Goal: Task Accomplishment & Management: Manage account settings

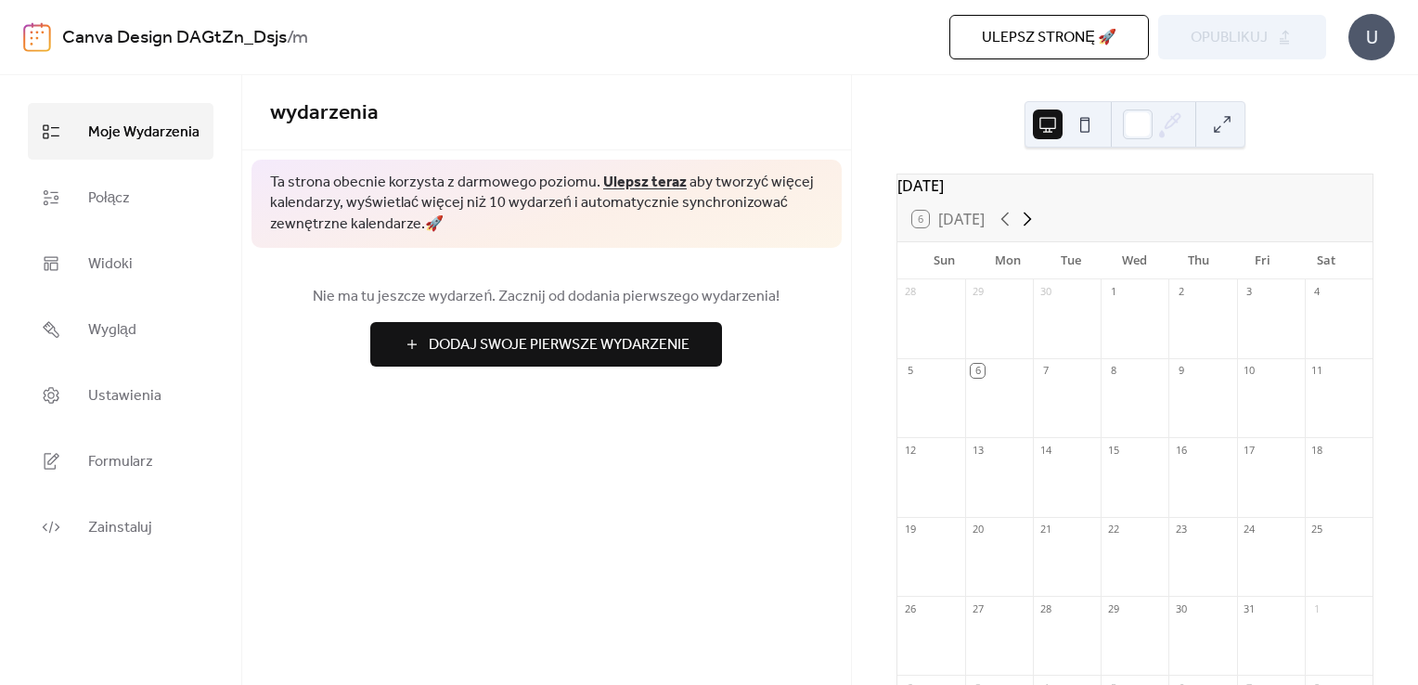
click at [1031, 230] on icon at bounding box center [1027, 219] width 22 height 22
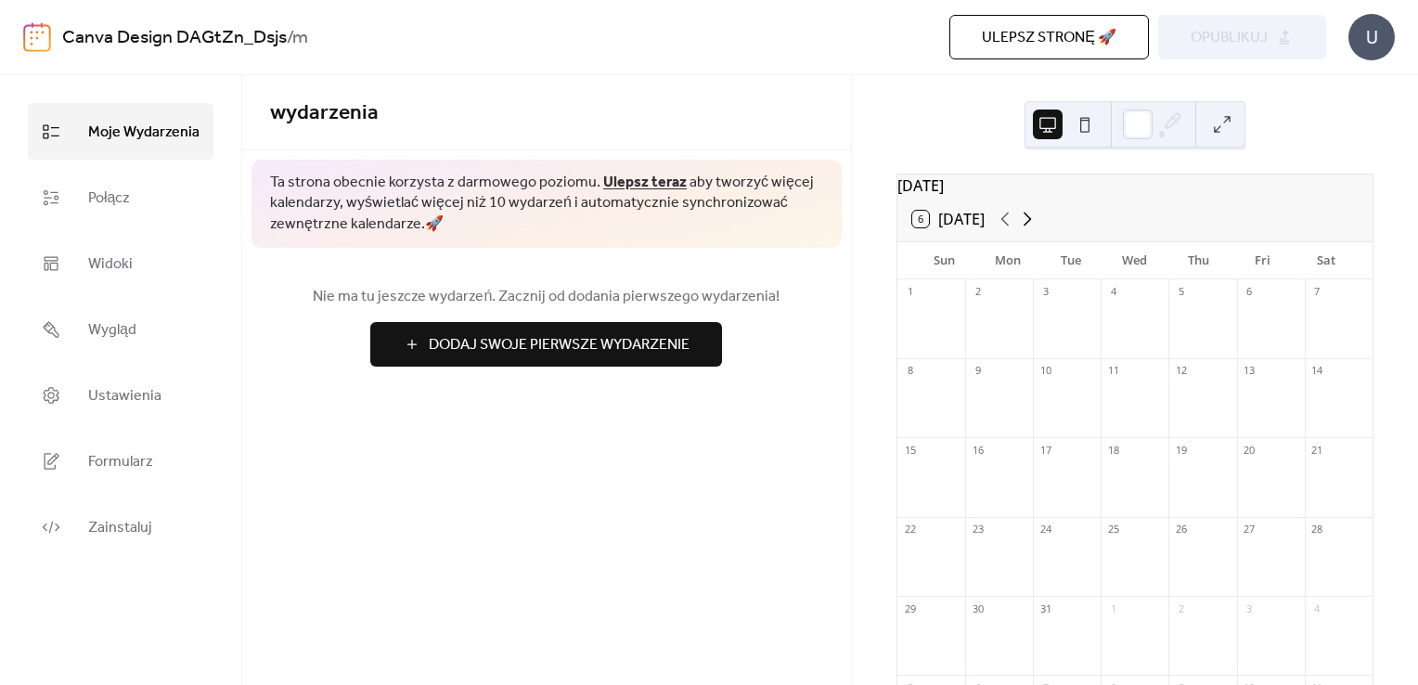
click at [1031, 226] on icon at bounding box center [1027, 219] width 8 height 14
click at [1312, 458] on div "20" at bounding box center [1339, 449] width 68 height 25
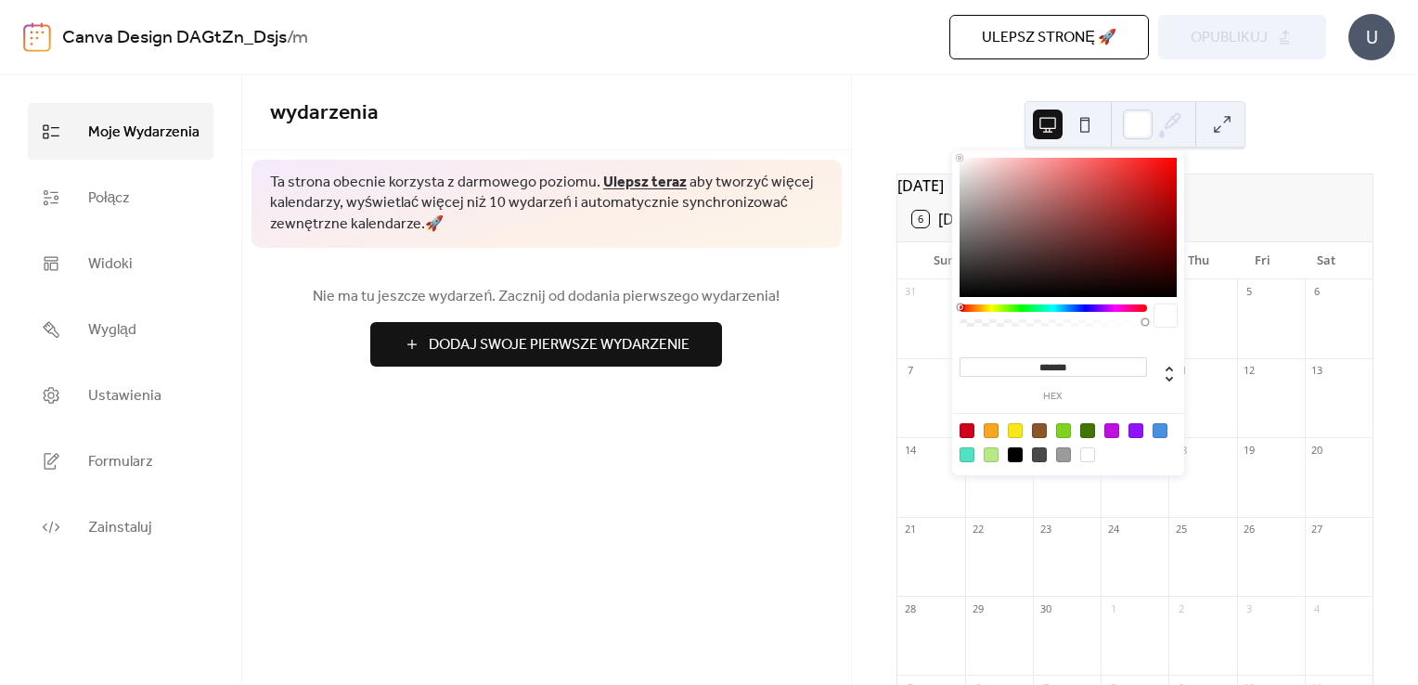
click at [1176, 124] on icon at bounding box center [1170, 124] width 28 height 28
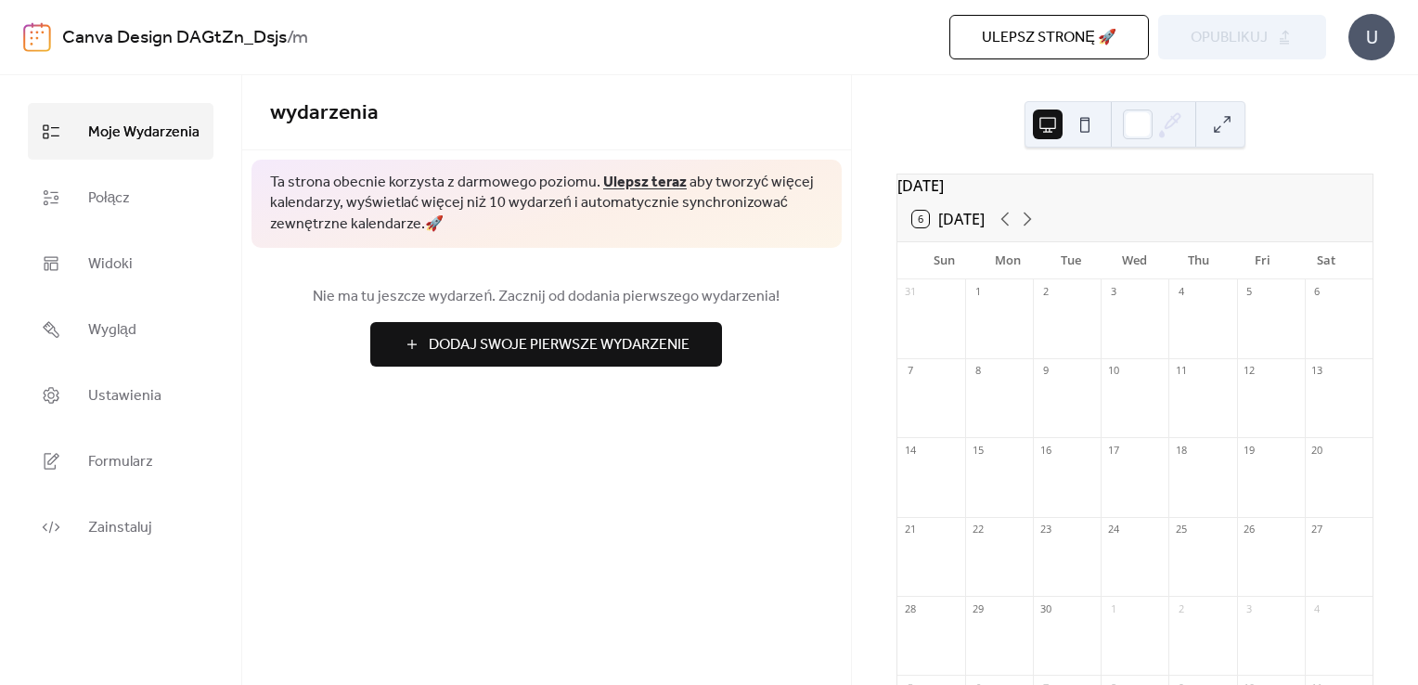
click at [1089, 128] on button at bounding box center [1085, 124] width 30 height 30
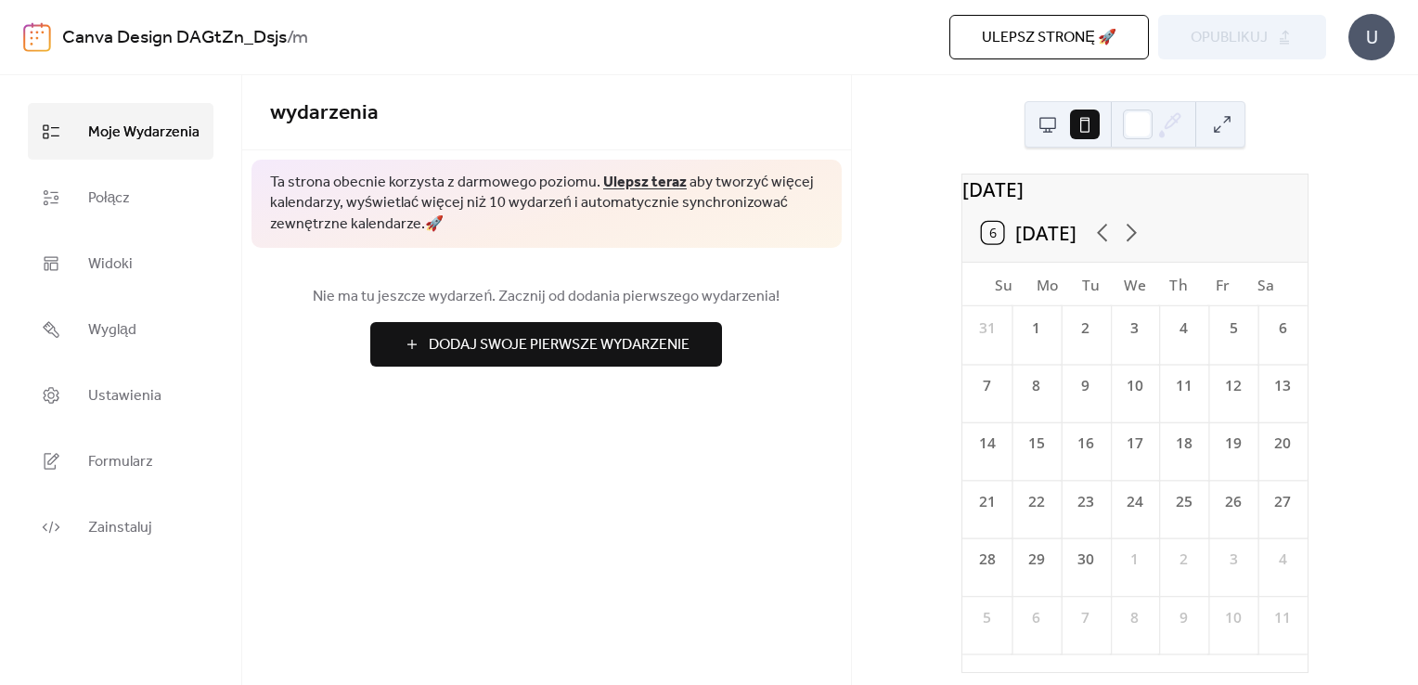
click at [1057, 132] on button at bounding box center [1048, 124] width 30 height 30
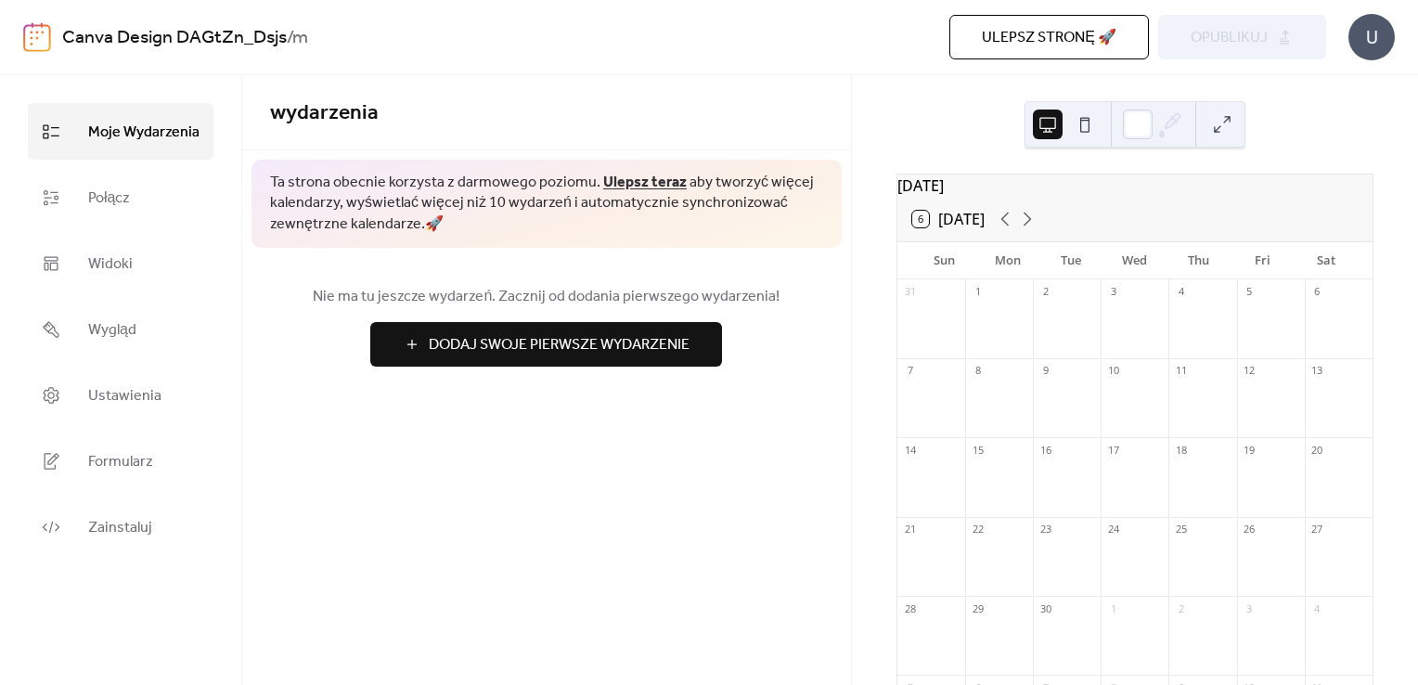
click at [534, 337] on span "Dodaj Swoje Pierwsze Wydarzenie" at bounding box center [559, 345] width 261 height 22
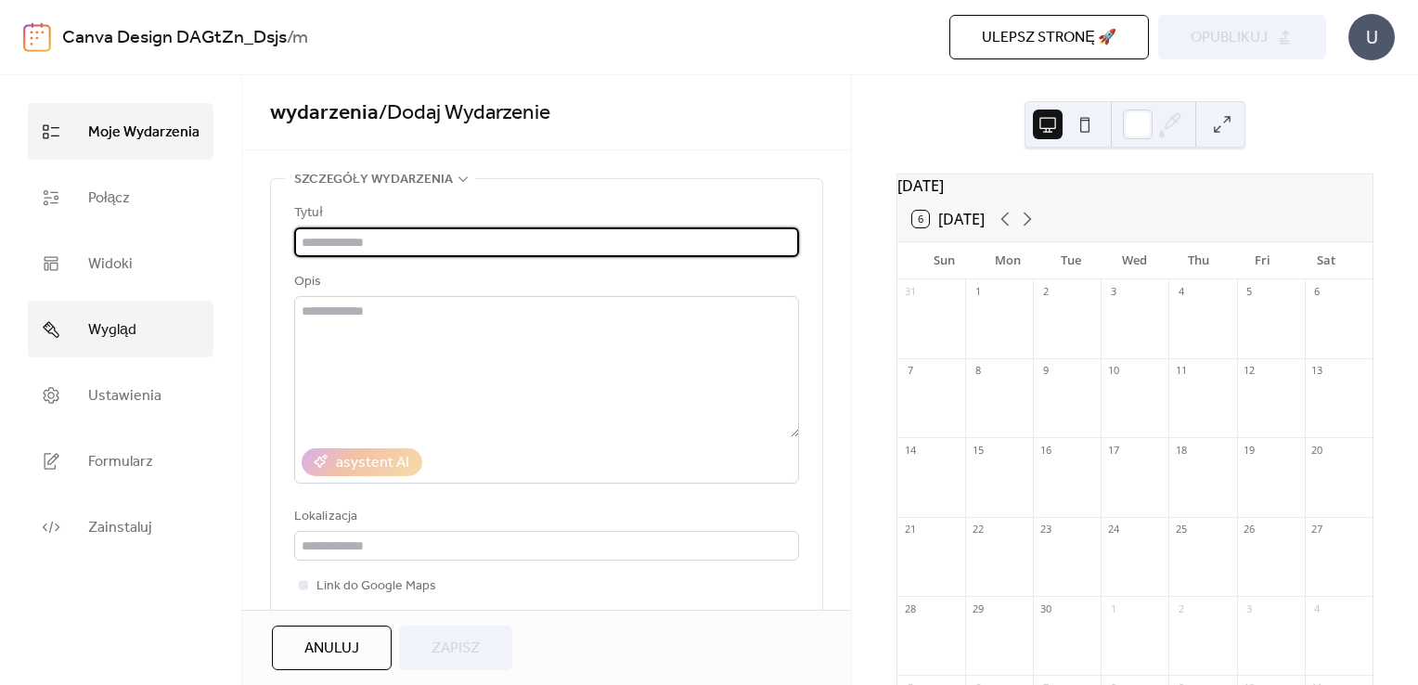
click at [112, 325] on span "Wygląd" at bounding box center [112, 329] width 48 height 29
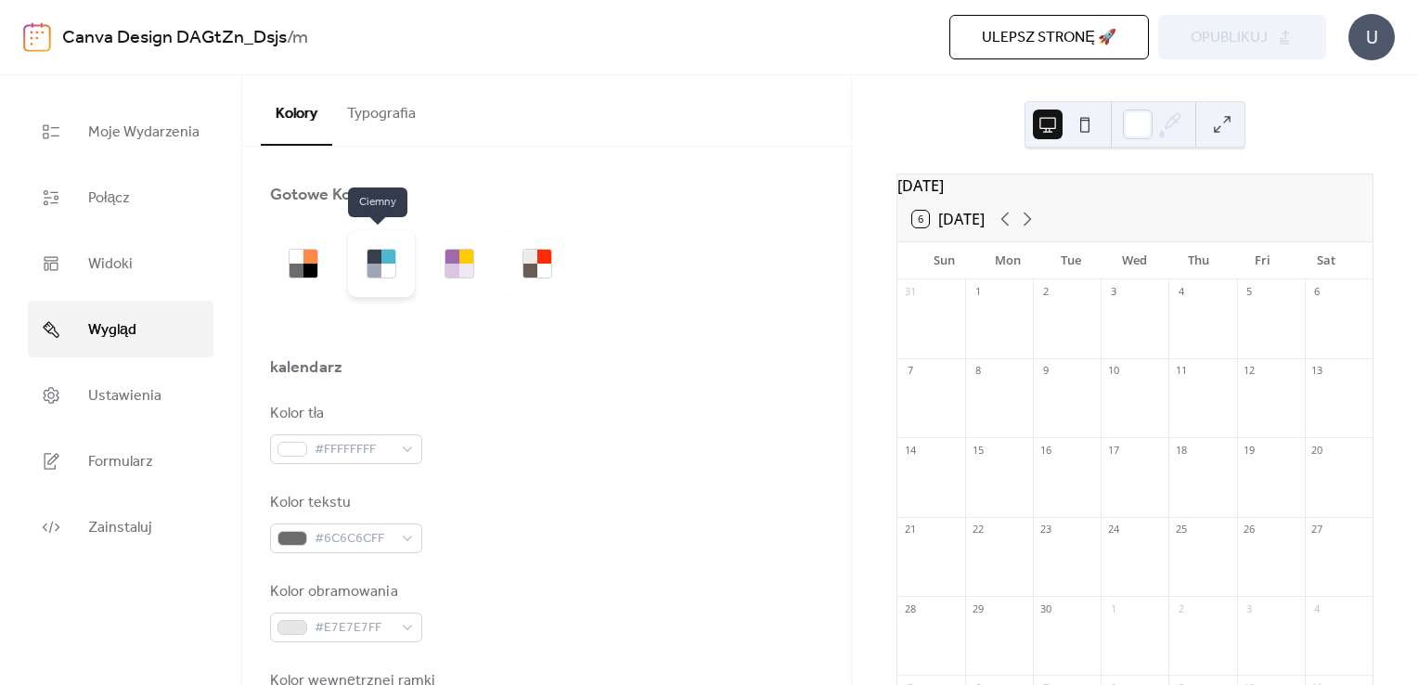
click at [371, 262] on div at bounding box center [374, 257] width 14 height 14
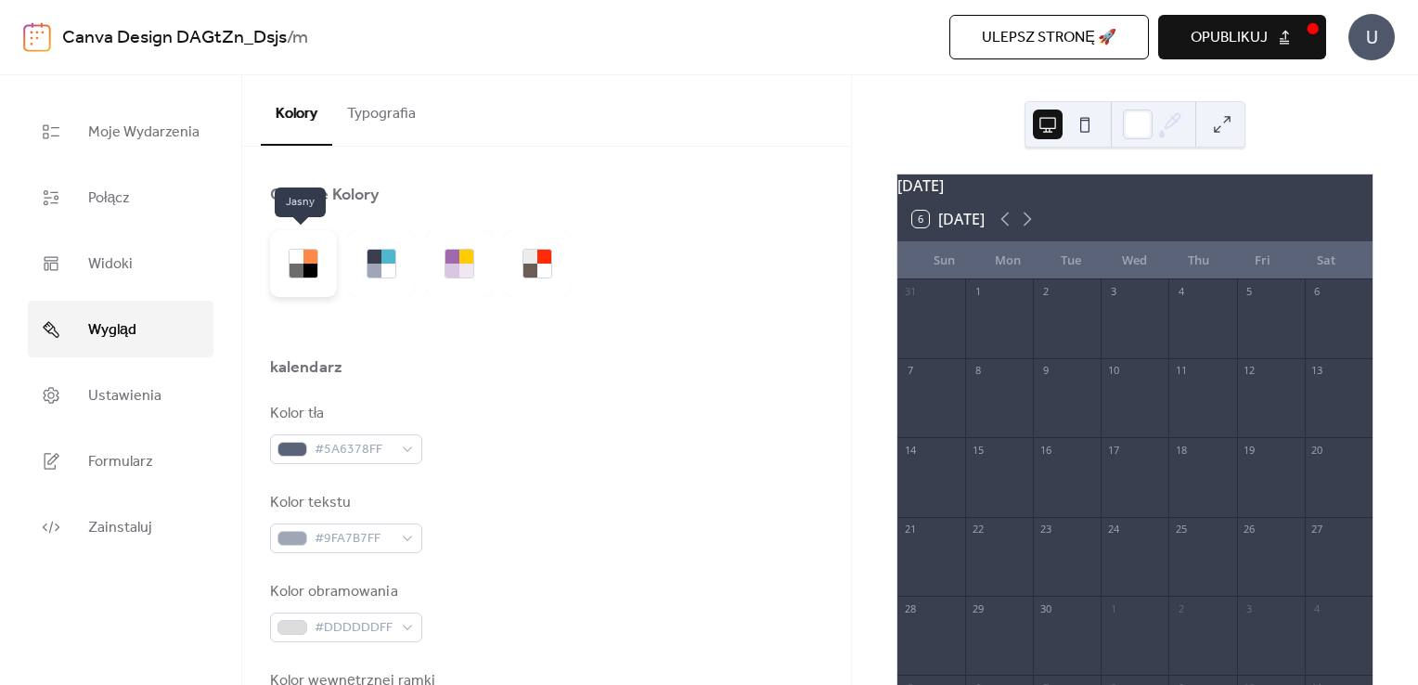
click at [303, 265] on div at bounding box center [310, 271] width 14 height 14
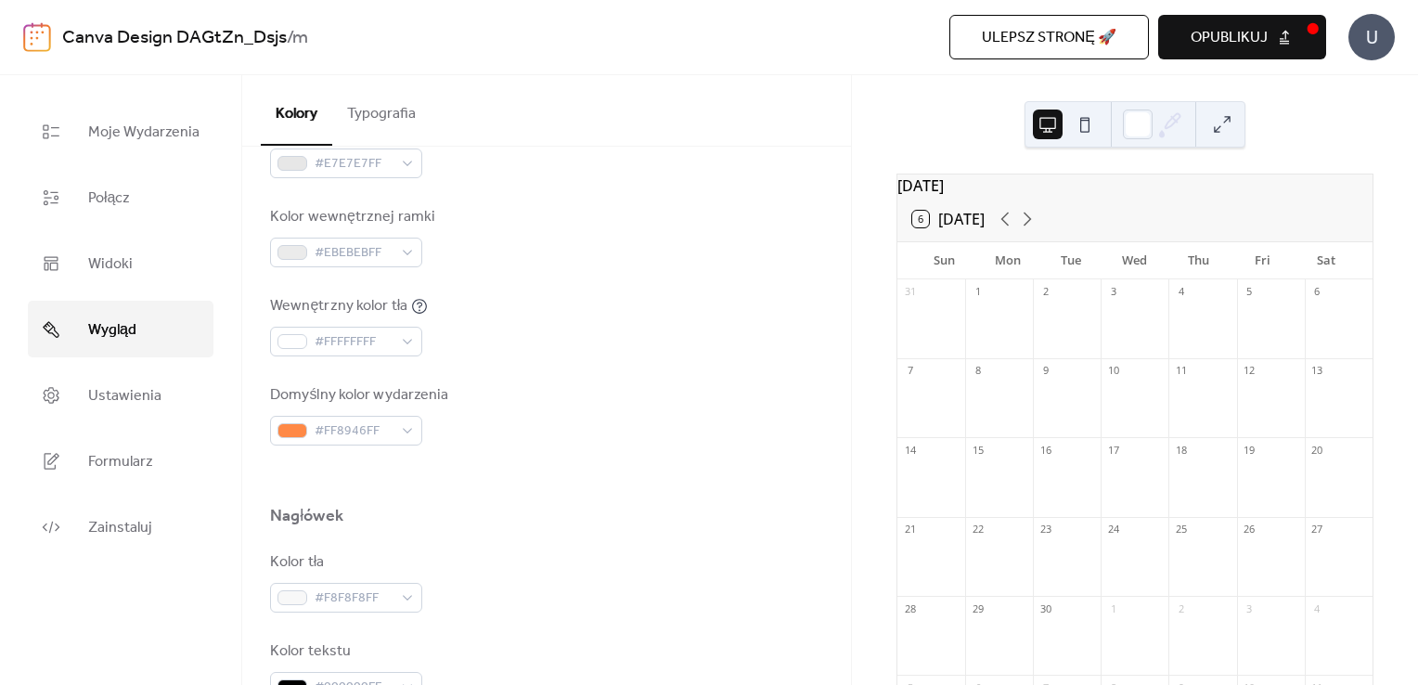
scroll to position [928, 0]
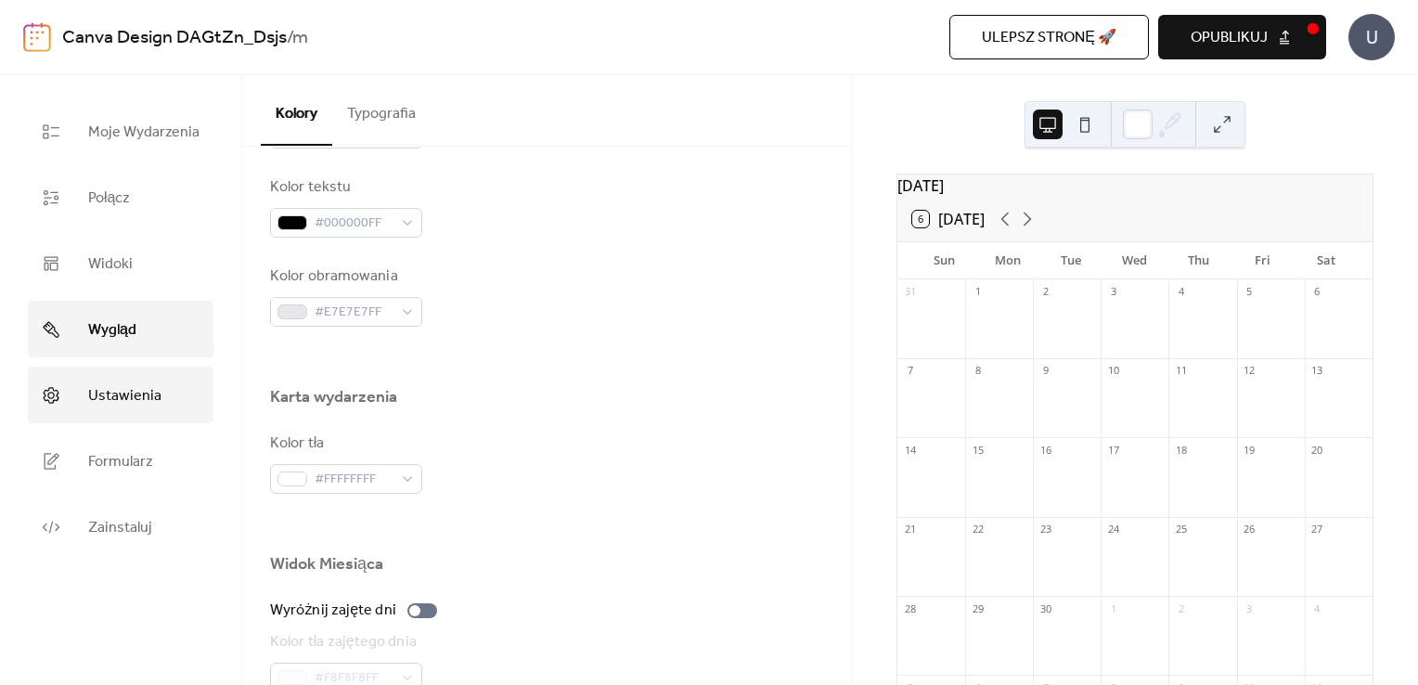
click at [154, 388] on span "Ustawienia" at bounding box center [124, 395] width 73 height 29
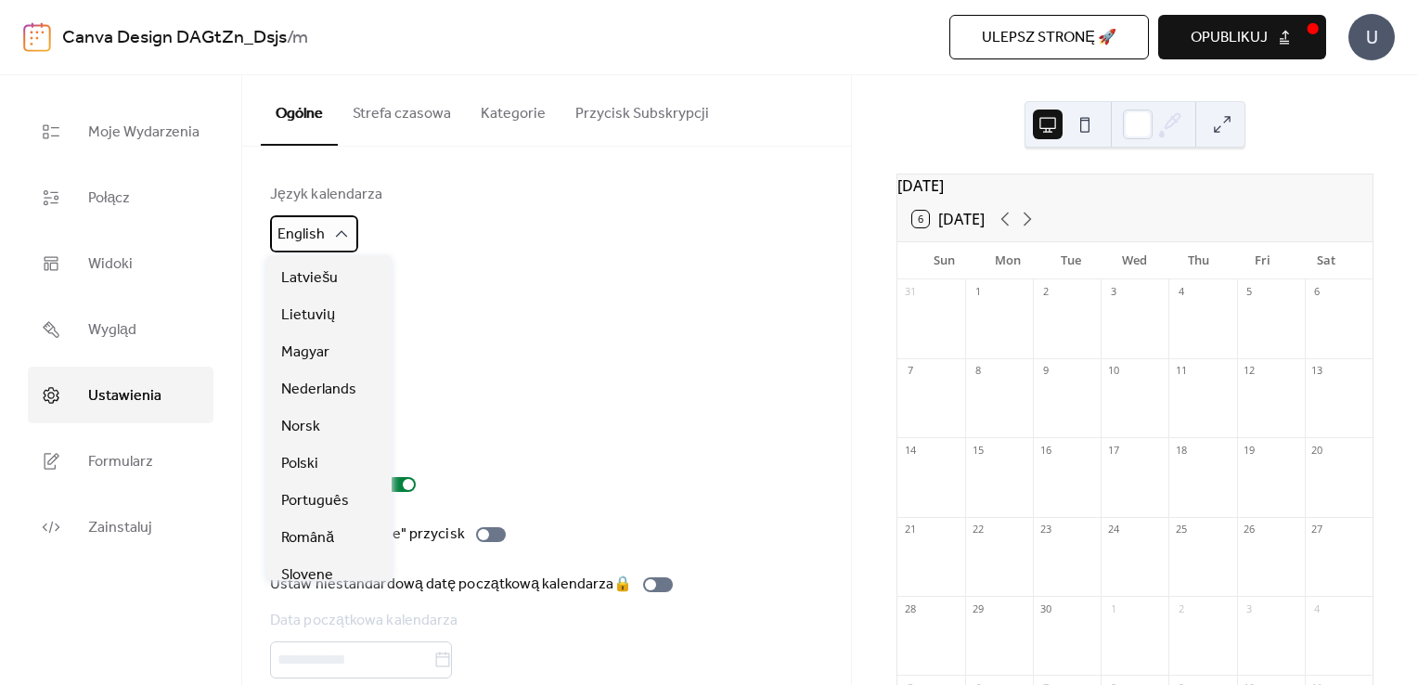
scroll to position [464, 0]
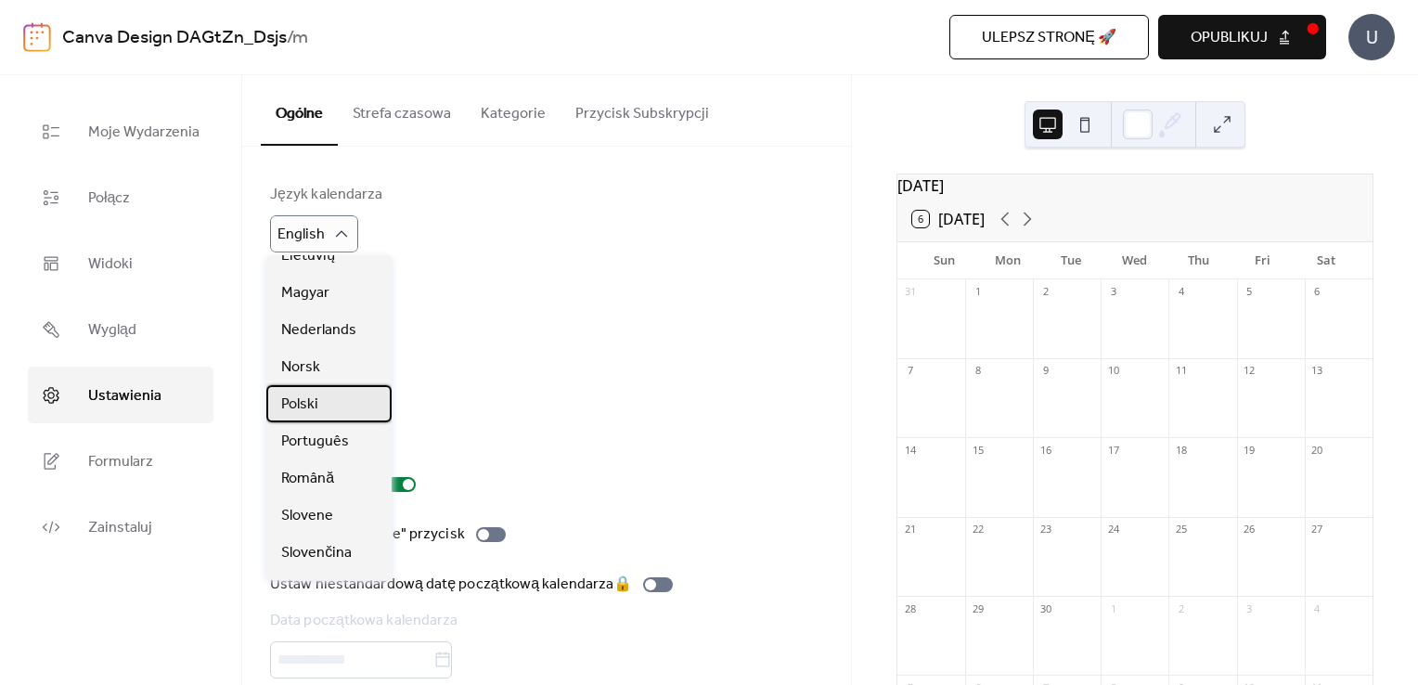
click at [327, 399] on div "Polski" at bounding box center [328, 403] width 125 height 37
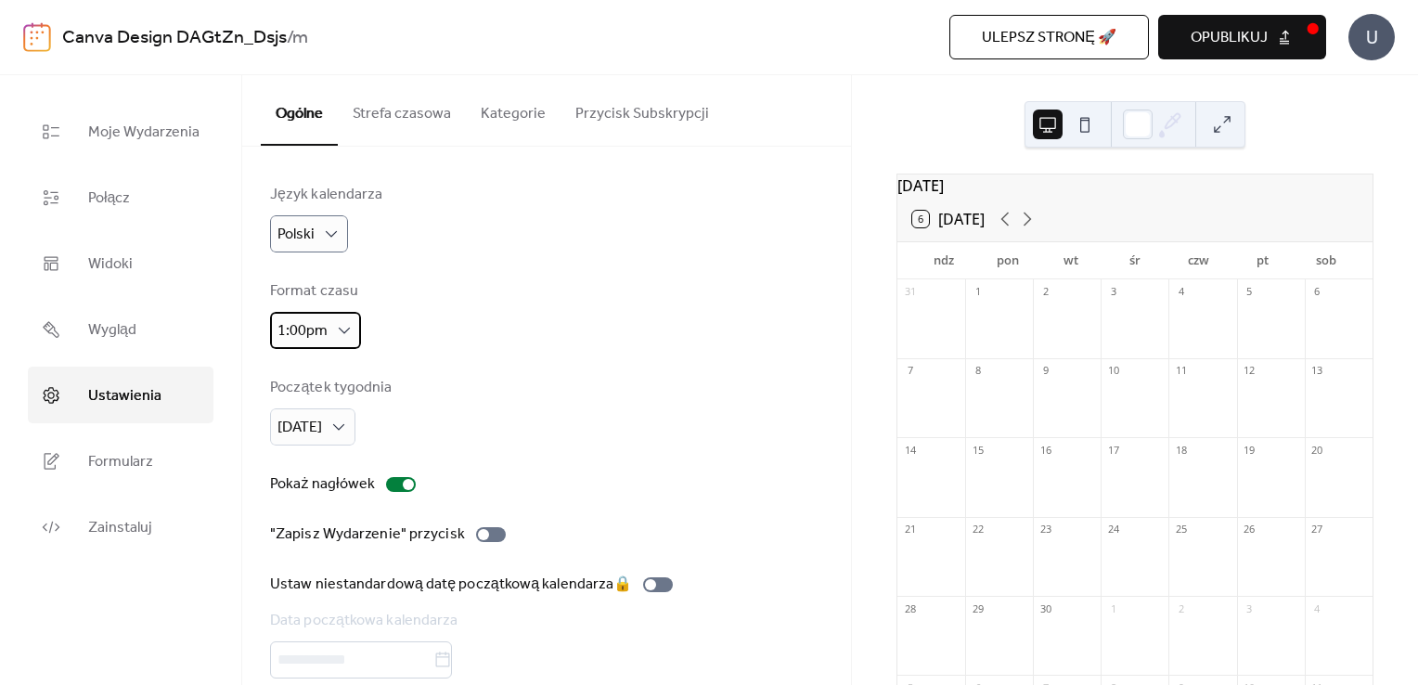
click at [316, 330] on span "1:00pm" at bounding box center [302, 330] width 50 height 29
click at [312, 414] on span "13:00" at bounding box center [299, 408] width 37 height 22
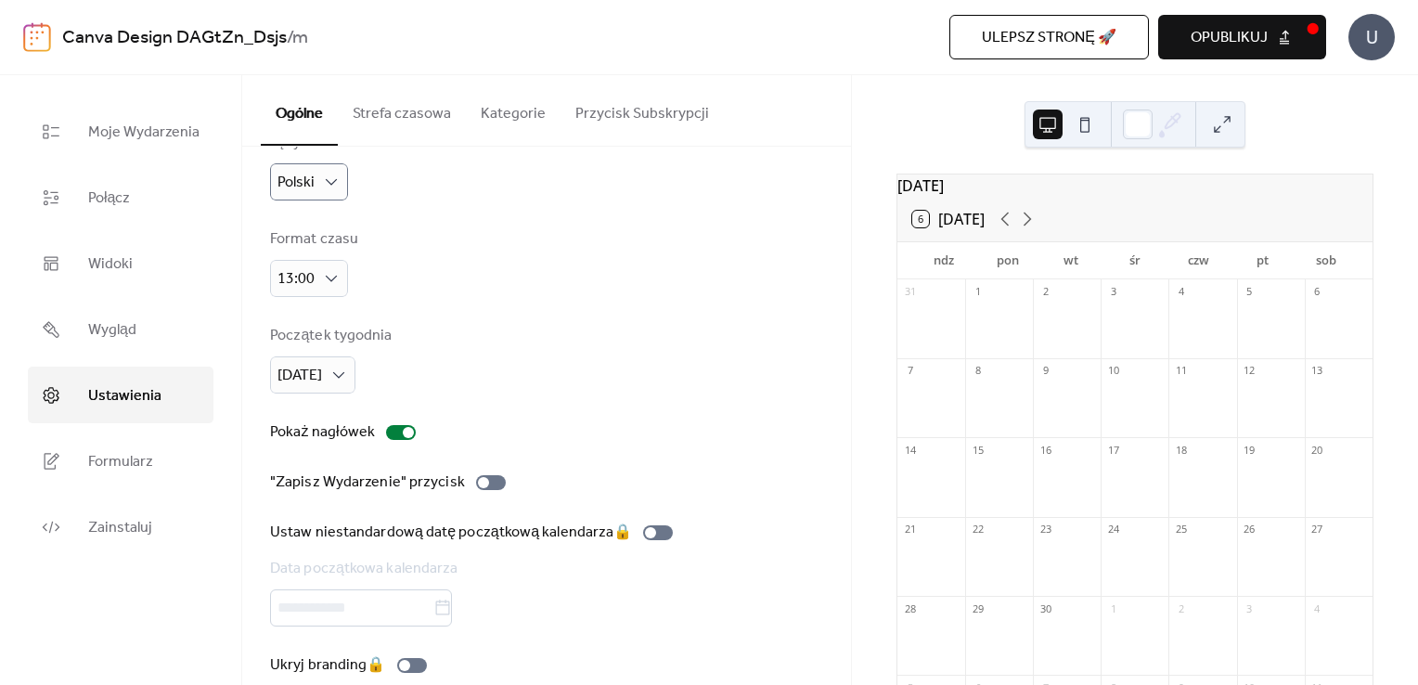
scroll to position [79, 0]
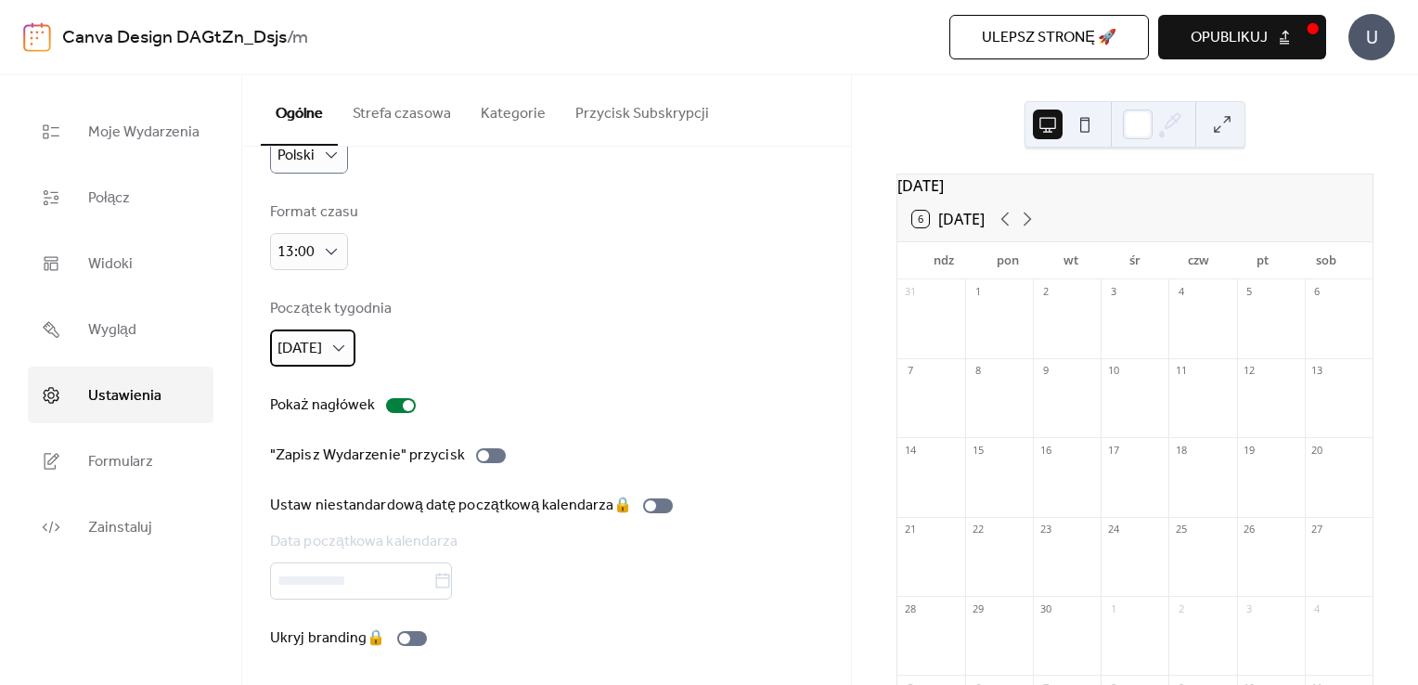
click at [341, 356] on div "[DATE]" at bounding box center [312, 347] width 85 height 37
click at [326, 429] on span "[DATE]" at bounding box center [303, 426] width 45 height 22
click at [403, 406] on div at bounding box center [408, 405] width 11 height 11
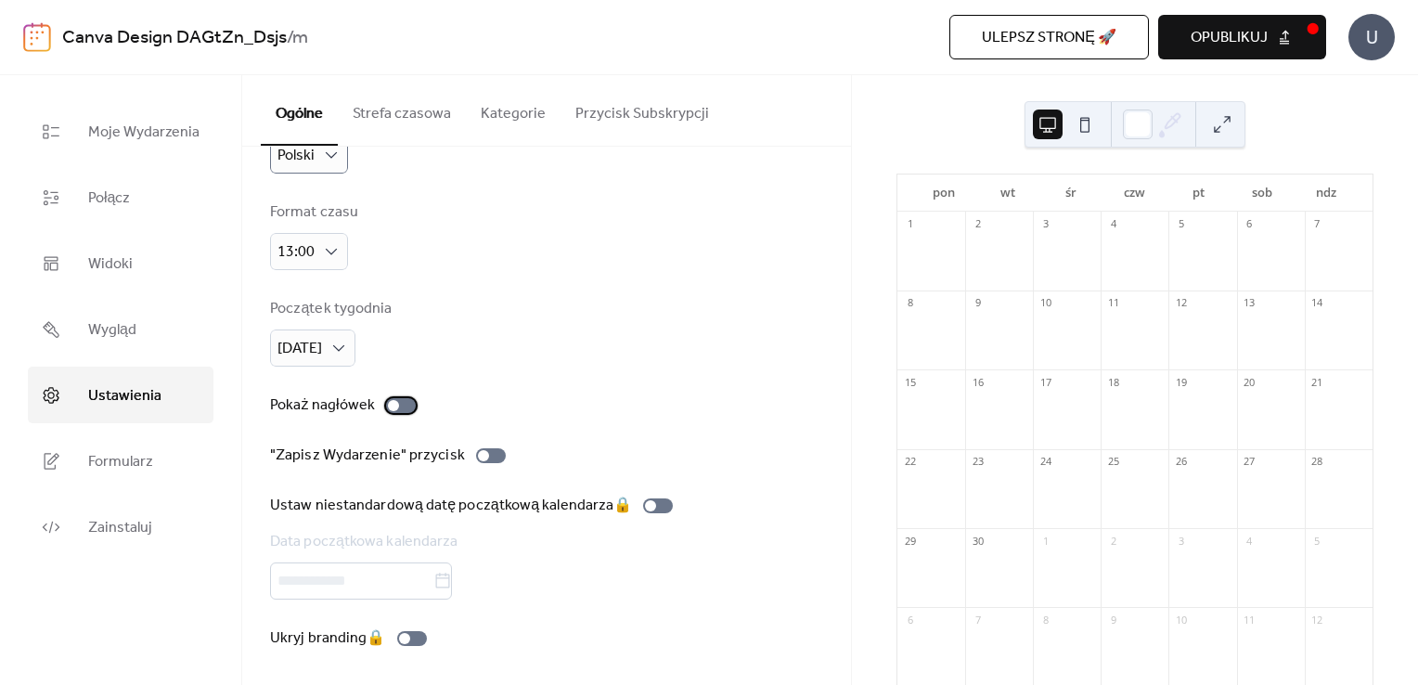
click at [400, 406] on div at bounding box center [401, 405] width 30 height 15
click at [478, 450] on div at bounding box center [483, 455] width 11 height 11
click at [1244, 456] on div "20" at bounding box center [1249, 450] width 14 height 14
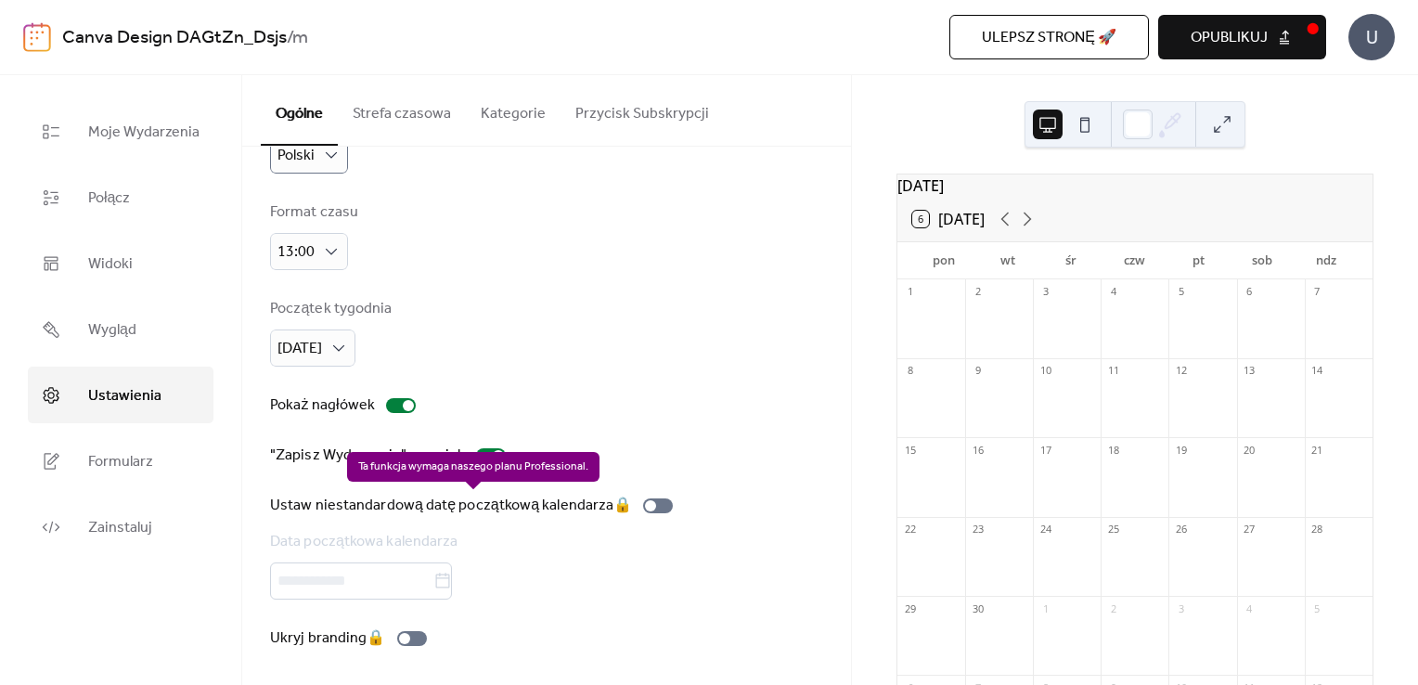
click at [649, 506] on div "Ustaw niestandardową datę początkową kalendarza 🔒 Data początkowa kalendarza" at bounding box center [475, 547] width 410 height 105
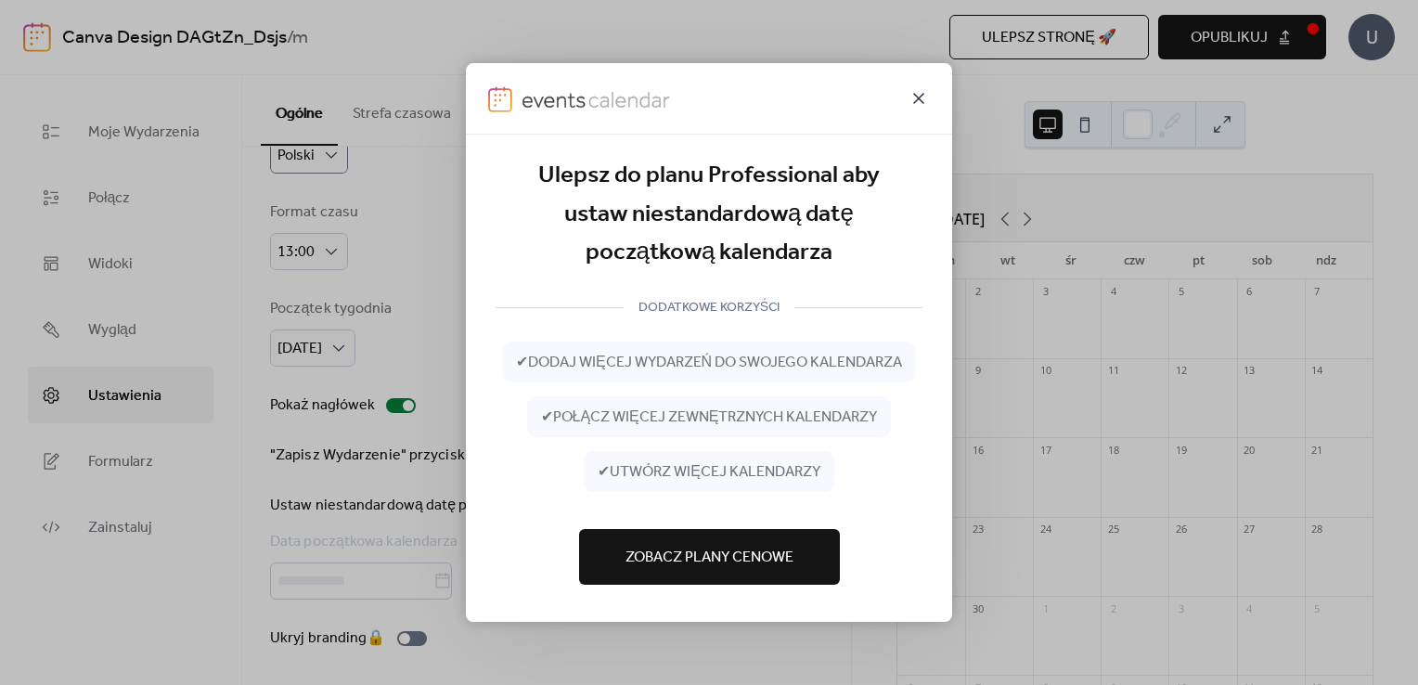
click at [923, 102] on icon at bounding box center [918, 98] width 11 height 11
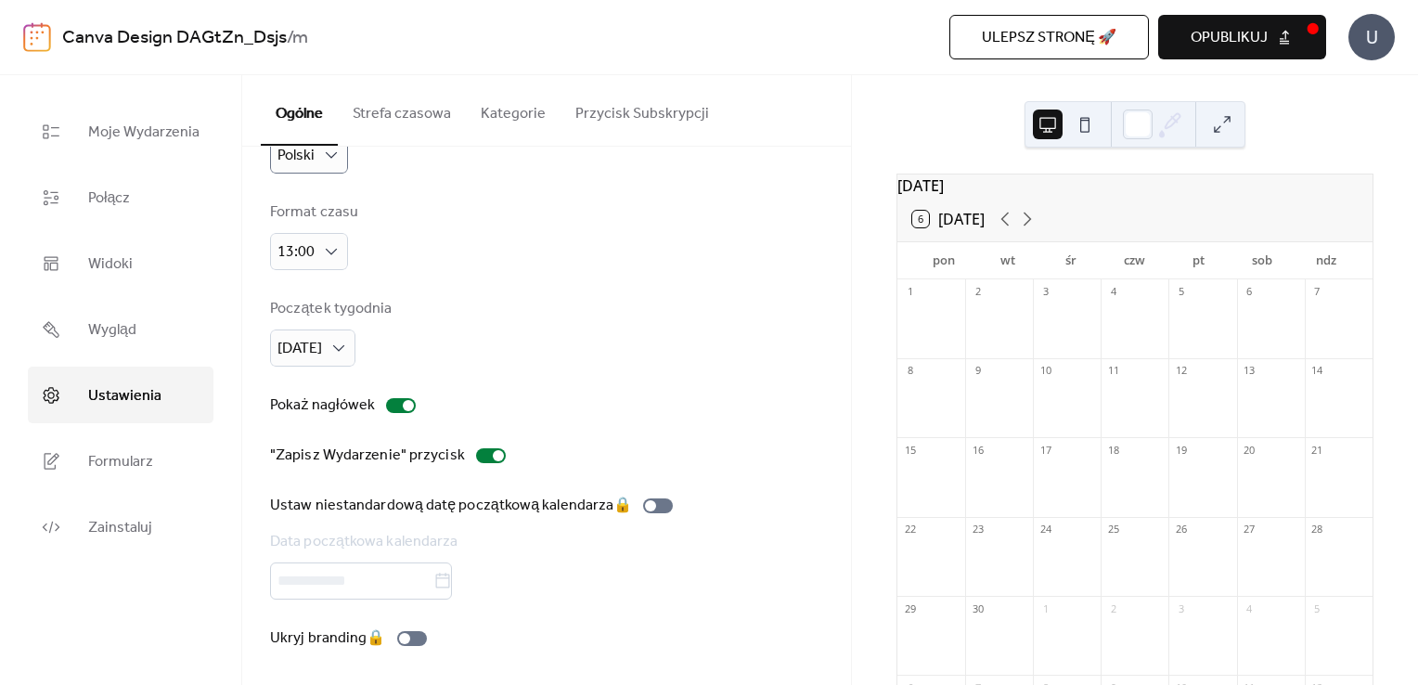
click at [1214, 35] on span "Opublikuj" at bounding box center [1228, 38] width 77 height 22
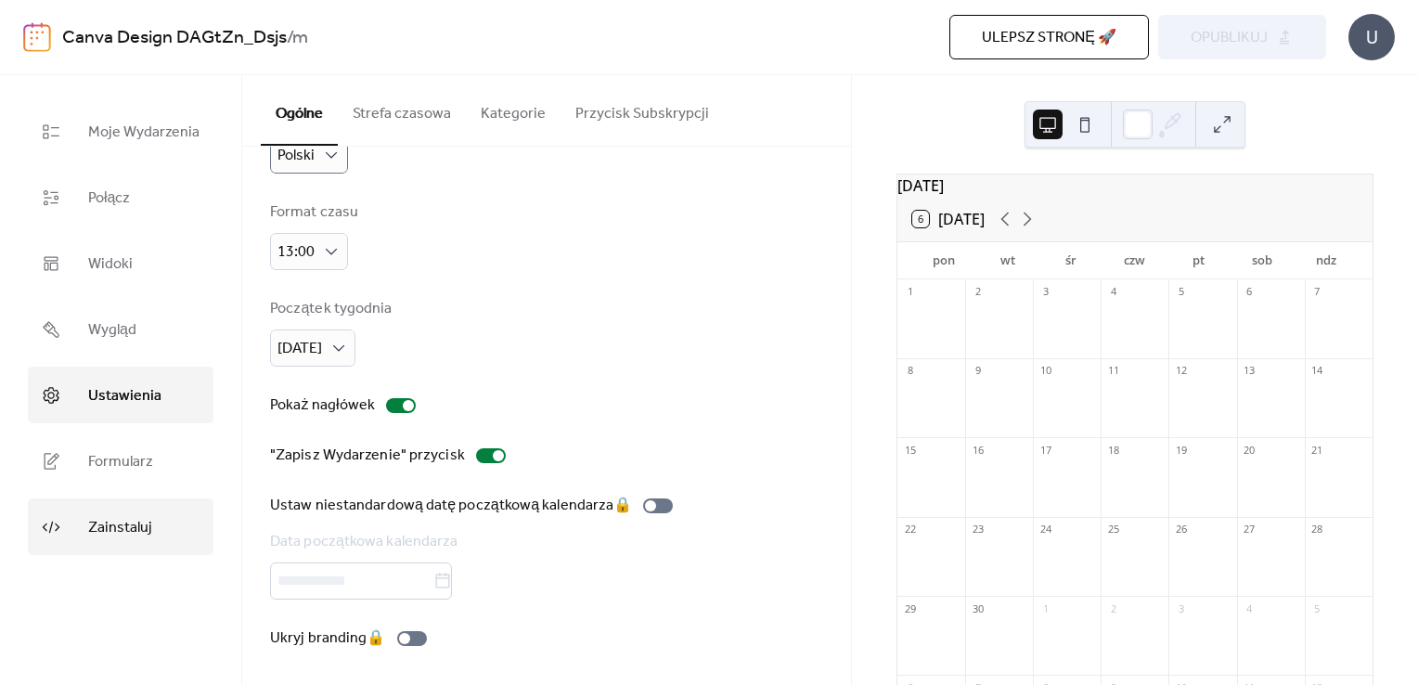
click at [182, 526] on link "Zainstaluj" at bounding box center [121, 526] width 186 height 57
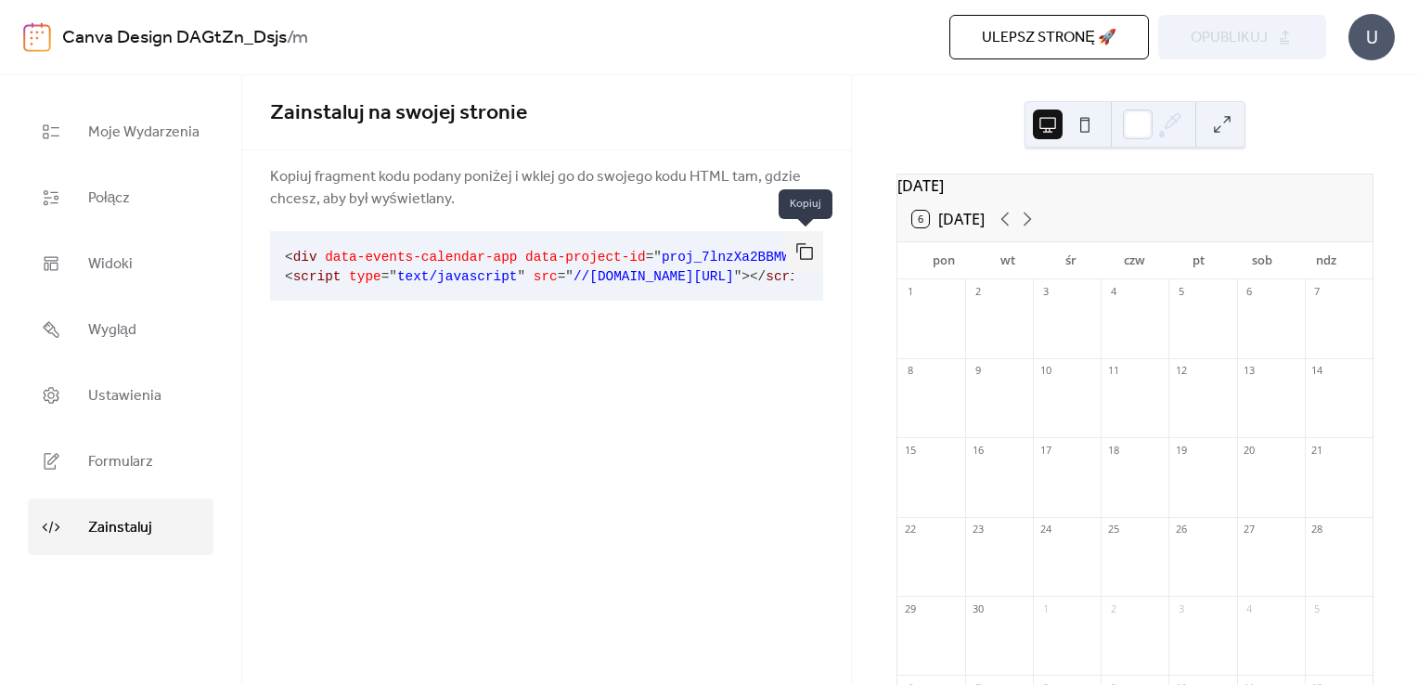
click at [800, 251] on button "button" at bounding box center [804, 251] width 37 height 41
